Goal: Task Accomplishment & Management: Manage account settings

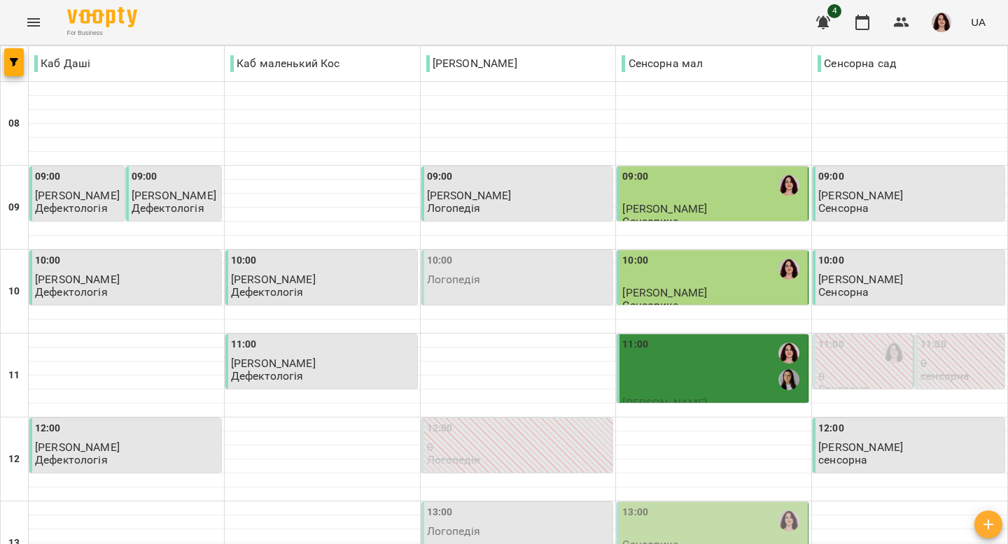
scroll to position [638, 0]
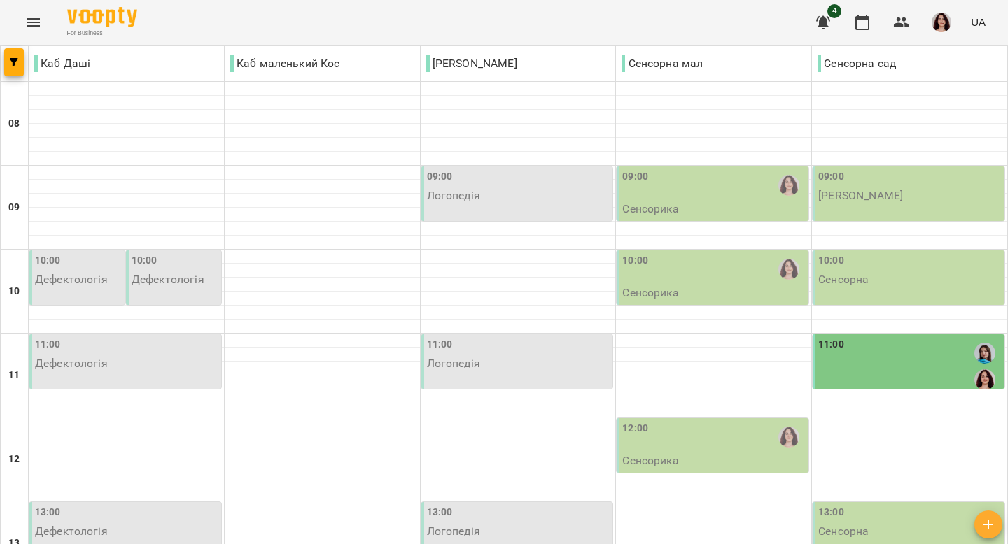
scroll to position [0, 0]
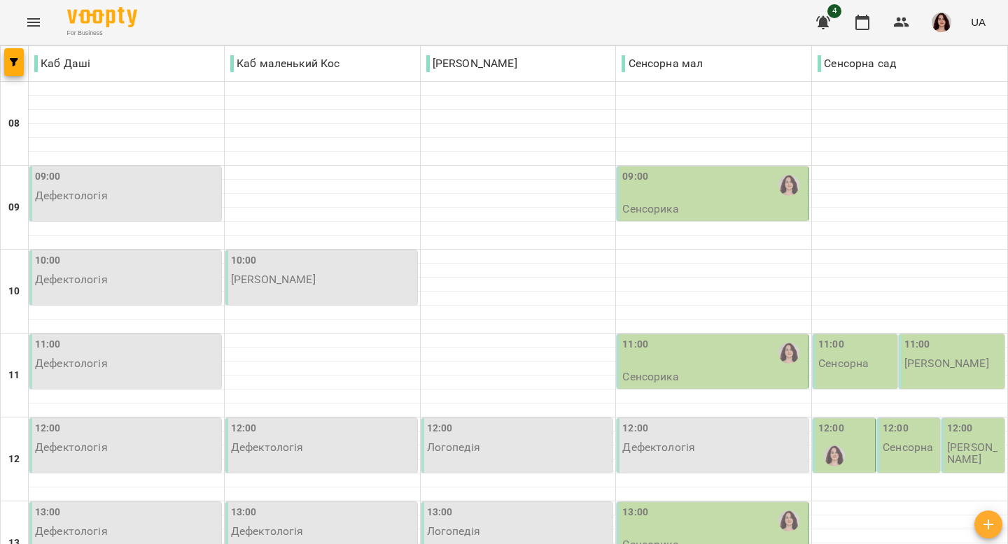
scroll to position [638, 0]
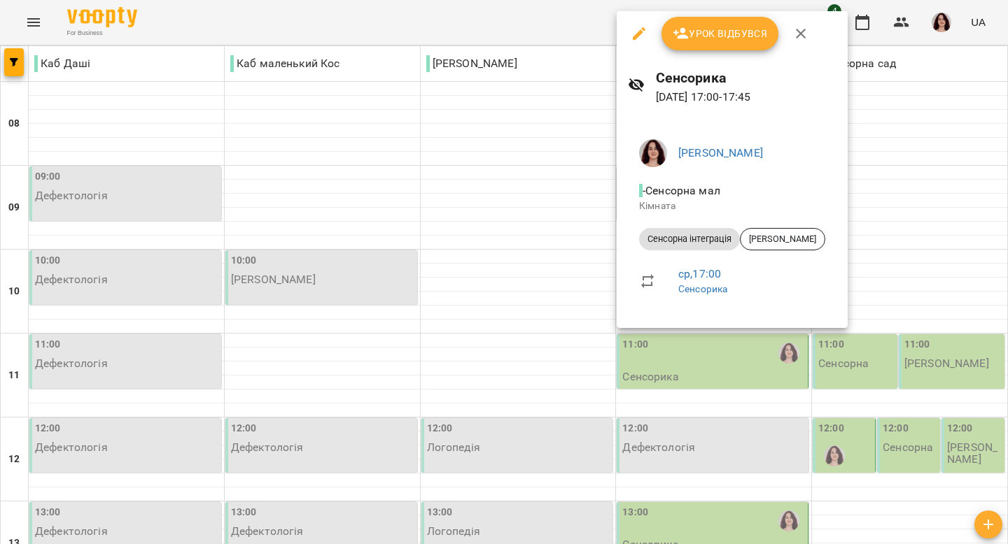
click at [706, 344] on div at bounding box center [504, 272] width 1008 height 544
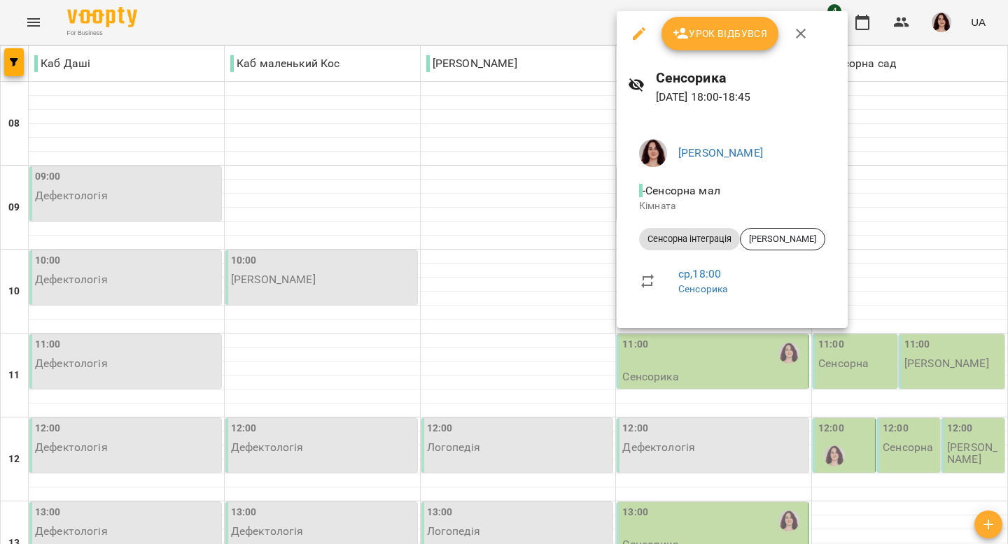
click at [715, 384] on div at bounding box center [504, 272] width 1008 height 544
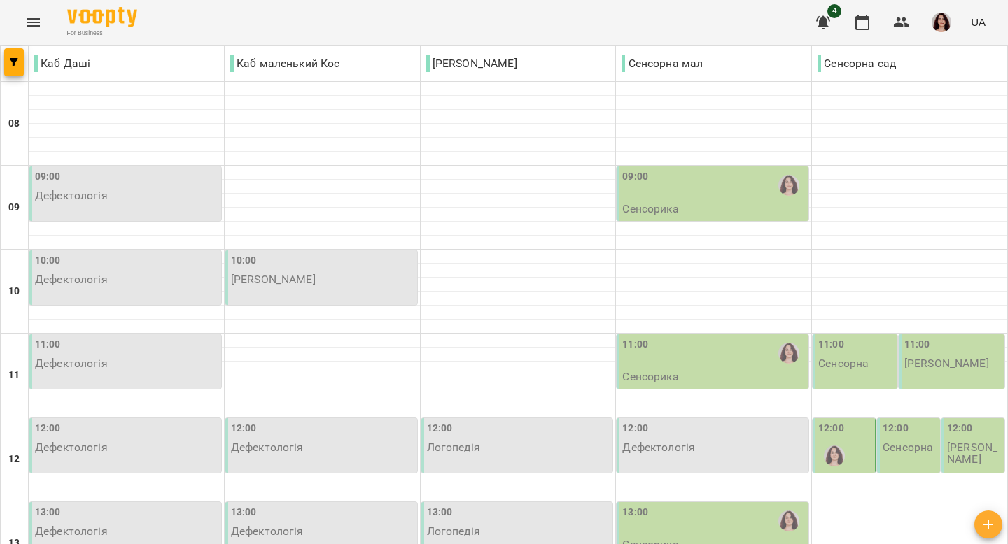
scroll to position [110, 0]
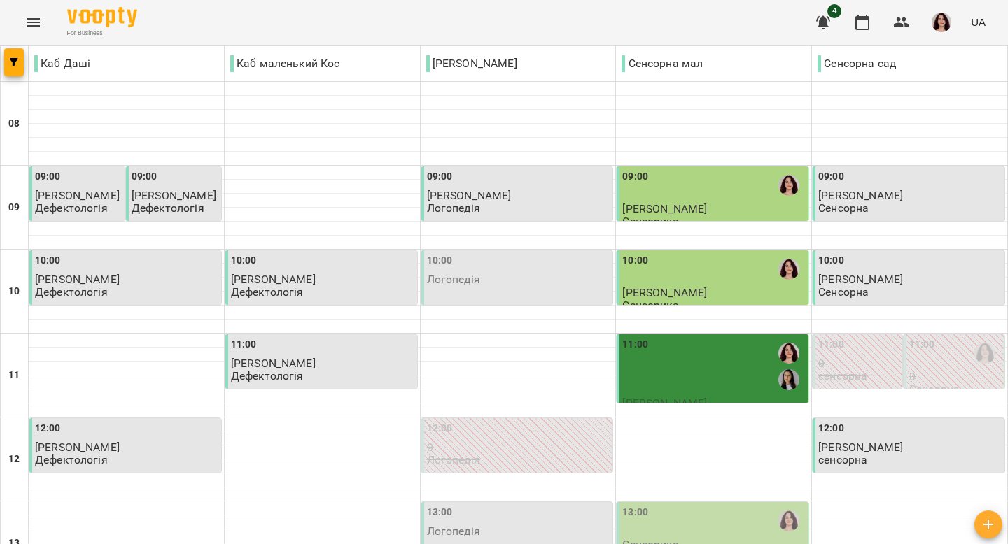
click at [720, 354] on div "11:00" at bounding box center [713, 366] width 183 height 59
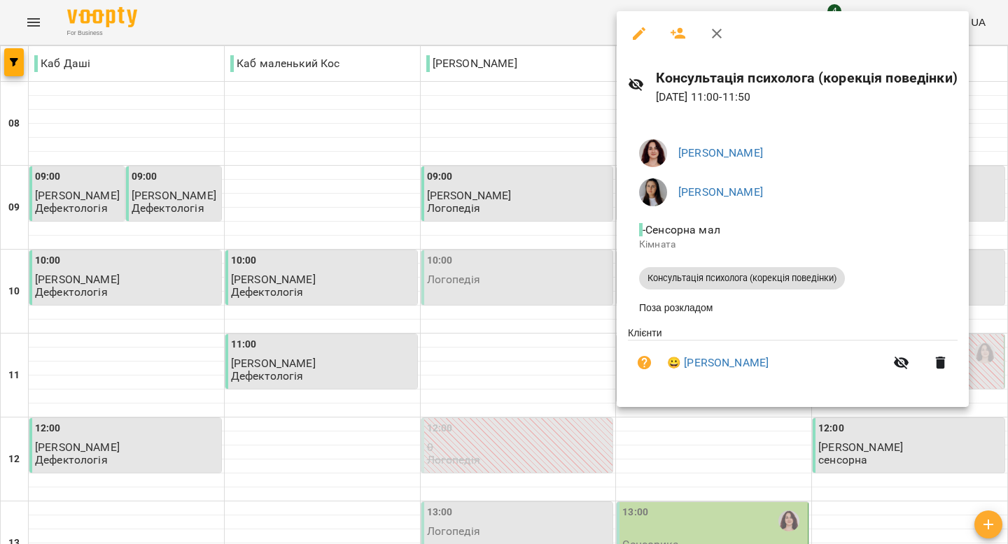
click at [716, 31] on icon "button" at bounding box center [716, 33] width 17 height 17
